Goal: Information Seeking & Learning: Check status

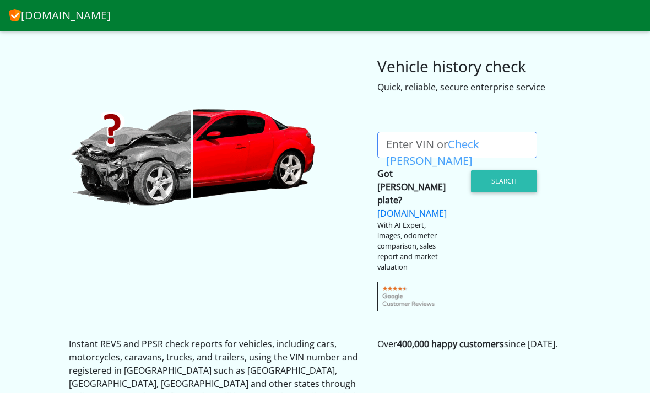
click at [418, 155] on label "Enter VIN or Check [PERSON_NAME]" at bounding box center [462, 145] width 168 height 26
click at [418, 155] on input "Enter VIN or Check [PERSON_NAME]" at bounding box center [458, 145] width 160 height 26
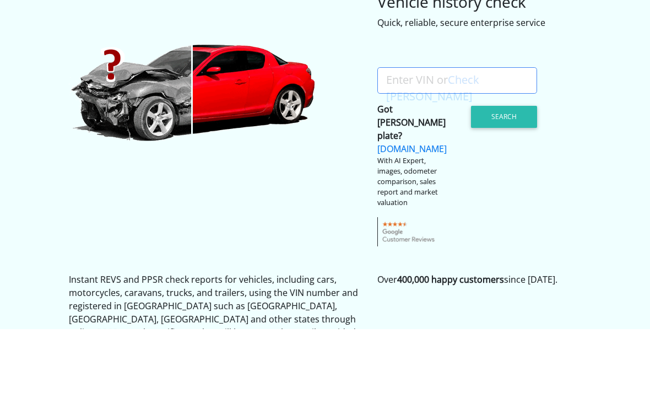
click at [385, 132] on label "Enter VIN or Check [PERSON_NAME]" at bounding box center [462, 145] width 168 height 26
click at [385, 132] on input "Enter VIN or Check [PERSON_NAME]" at bounding box center [458, 145] width 160 height 26
click at [407, 132] on label "Enter VIN or Check [PERSON_NAME]" at bounding box center [462, 145] width 168 height 26
click at [407, 132] on input "Enter VIN or Check [PERSON_NAME]" at bounding box center [458, 145] width 160 height 26
click at [405, 132] on label "Enter VIN or Check [PERSON_NAME]" at bounding box center [462, 145] width 168 height 26
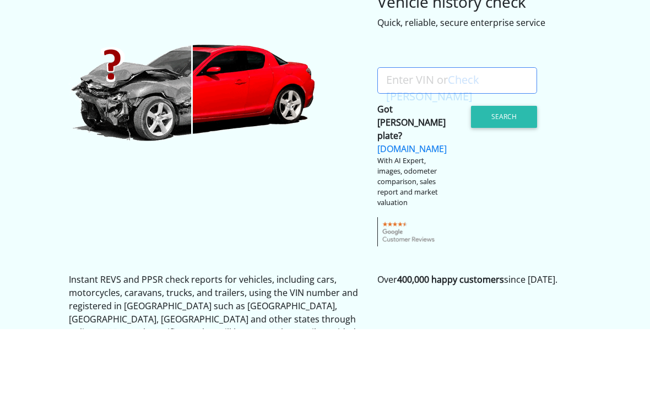
click at [405, 132] on input "Enter VIN or Check [PERSON_NAME]" at bounding box center [458, 145] width 160 height 26
click at [454, 137] on link "Check [PERSON_NAME]" at bounding box center [432, 152] width 93 height 31
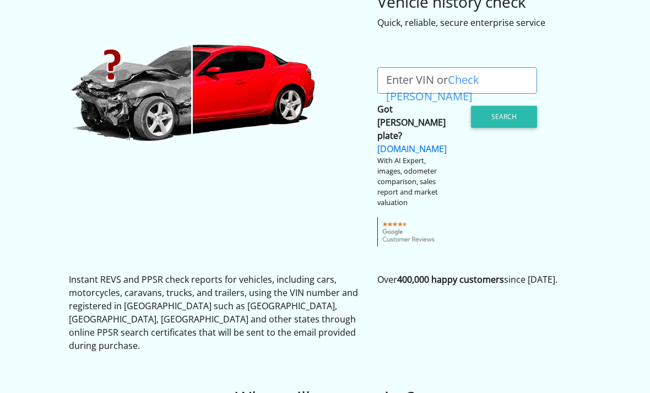
scroll to position [64, 0]
click at [389, 83] on label "Enter VIN or Check [PERSON_NAME]" at bounding box center [462, 80] width 168 height 26
click at [389, 83] on input "Enter VIN or Check [PERSON_NAME]" at bounding box center [458, 80] width 160 height 26
click at [391, 83] on label "Enter VIN or Check [PERSON_NAME]" at bounding box center [462, 80] width 168 height 26
click at [391, 83] on input "Enter VIN or Check [PERSON_NAME]" at bounding box center [458, 80] width 160 height 26
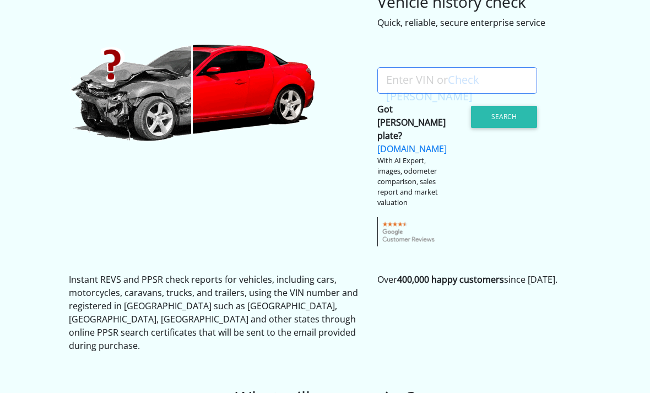
click at [393, 83] on label "Enter VIN or Check [PERSON_NAME]" at bounding box center [462, 80] width 168 height 26
click at [393, 83] on input "Enter VIN or Check [PERSON_NAME]" at bounding box center [458, 80] width 160 height 26
click at [386, 80] on input "Enter VIN or Check [PERSON_NAME]" at bounding box center [458, 80] width 160 height 26
click at [386, 83] on input "Enter VIN or Check [PERSON_NAME]" at bounding box center [458, 80] width 160 height 26
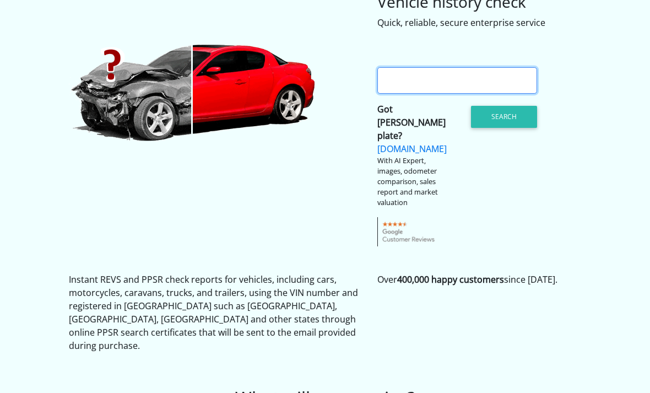
paste input "JG34LU25375C"
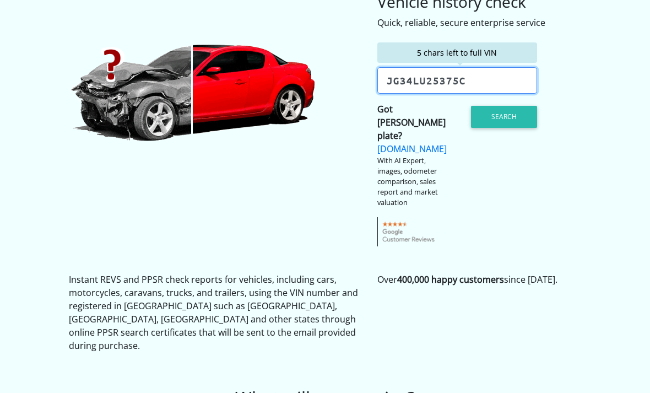
type input "JG34LU25375C"
click at [492, 116] on button "Search" at bounding box center [504, 117] width 66 height 22
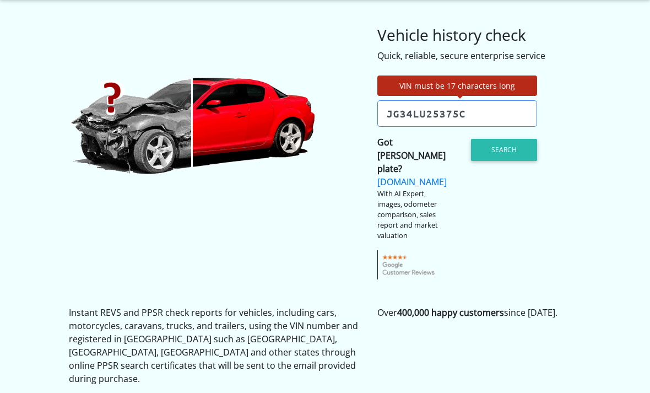
scroll to position [31, 0]
